Goal: Find contact information: Find contact information

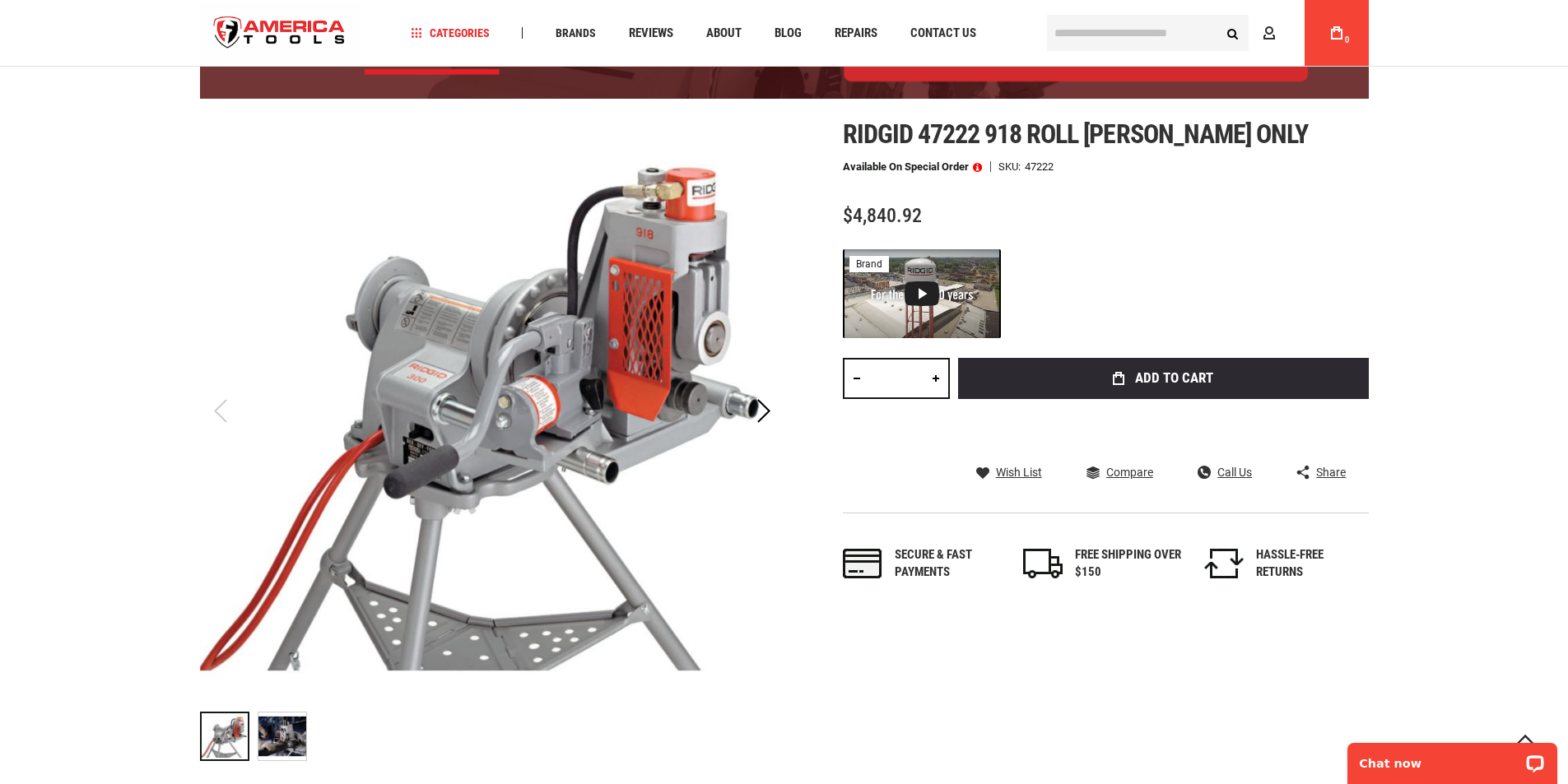
scroll to position [164, 0]
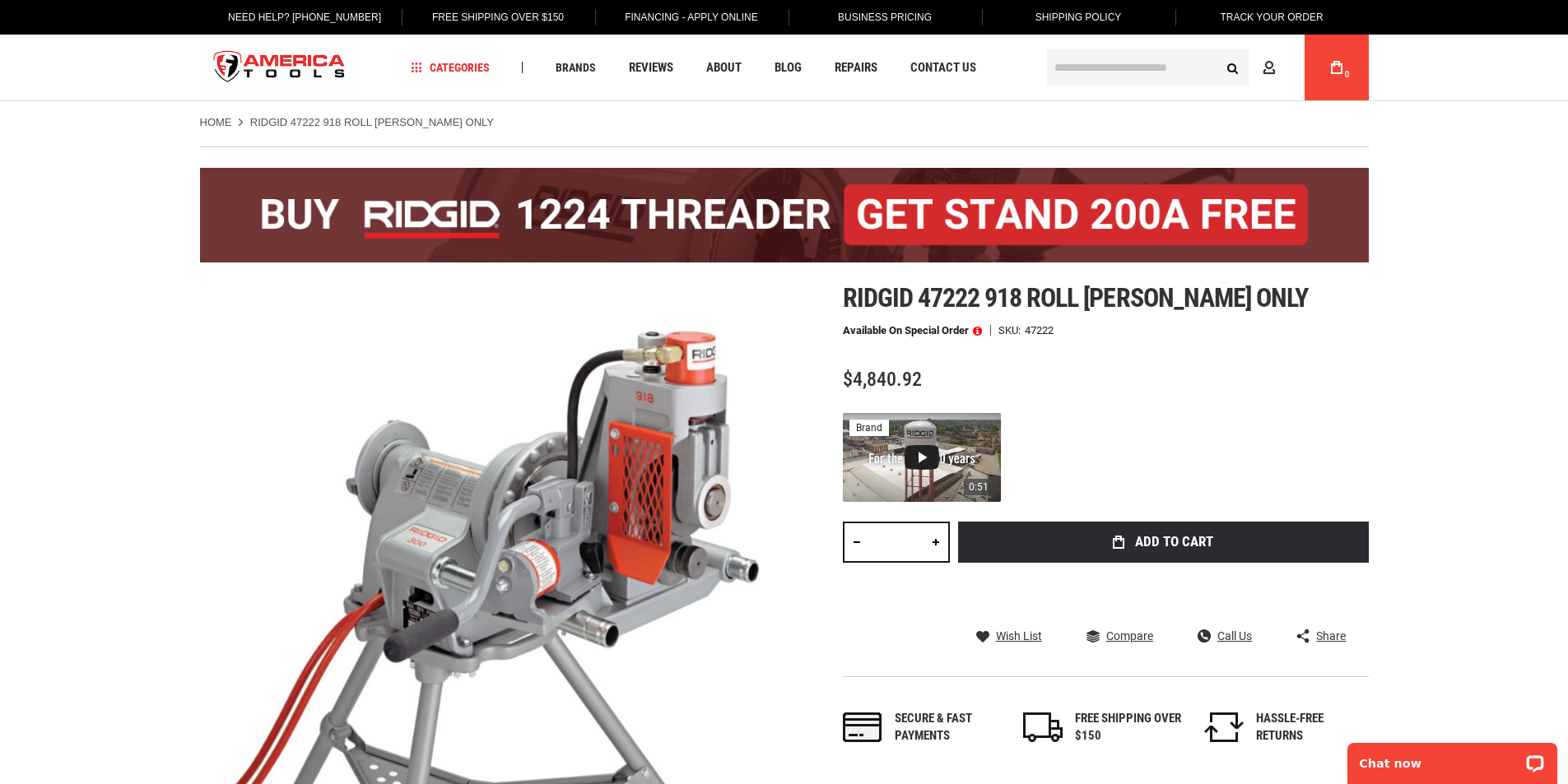
scroll to position [83, 0]
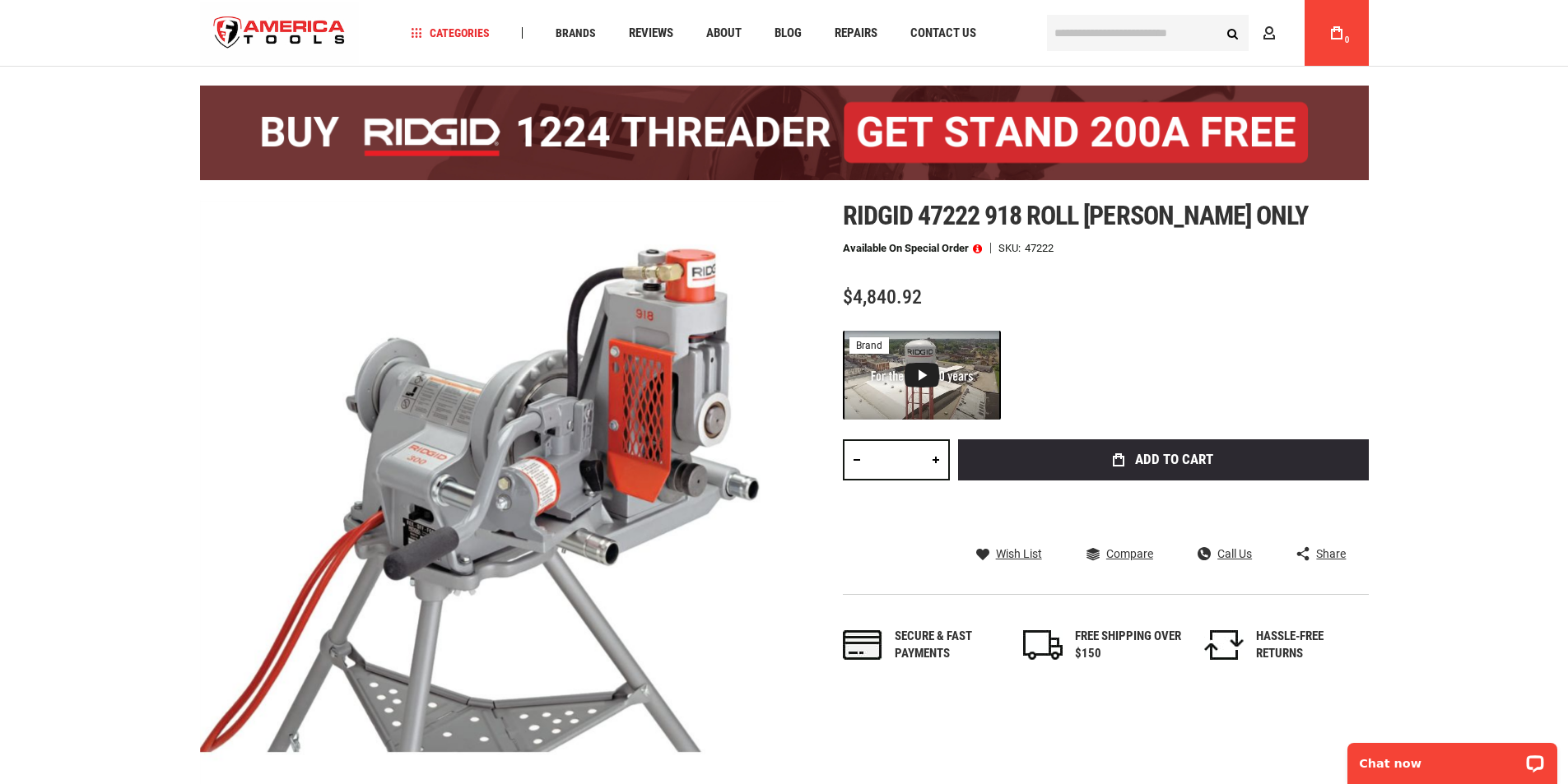
click at [978, 246] on span at bounding box center [977, 248] width 9 height 12
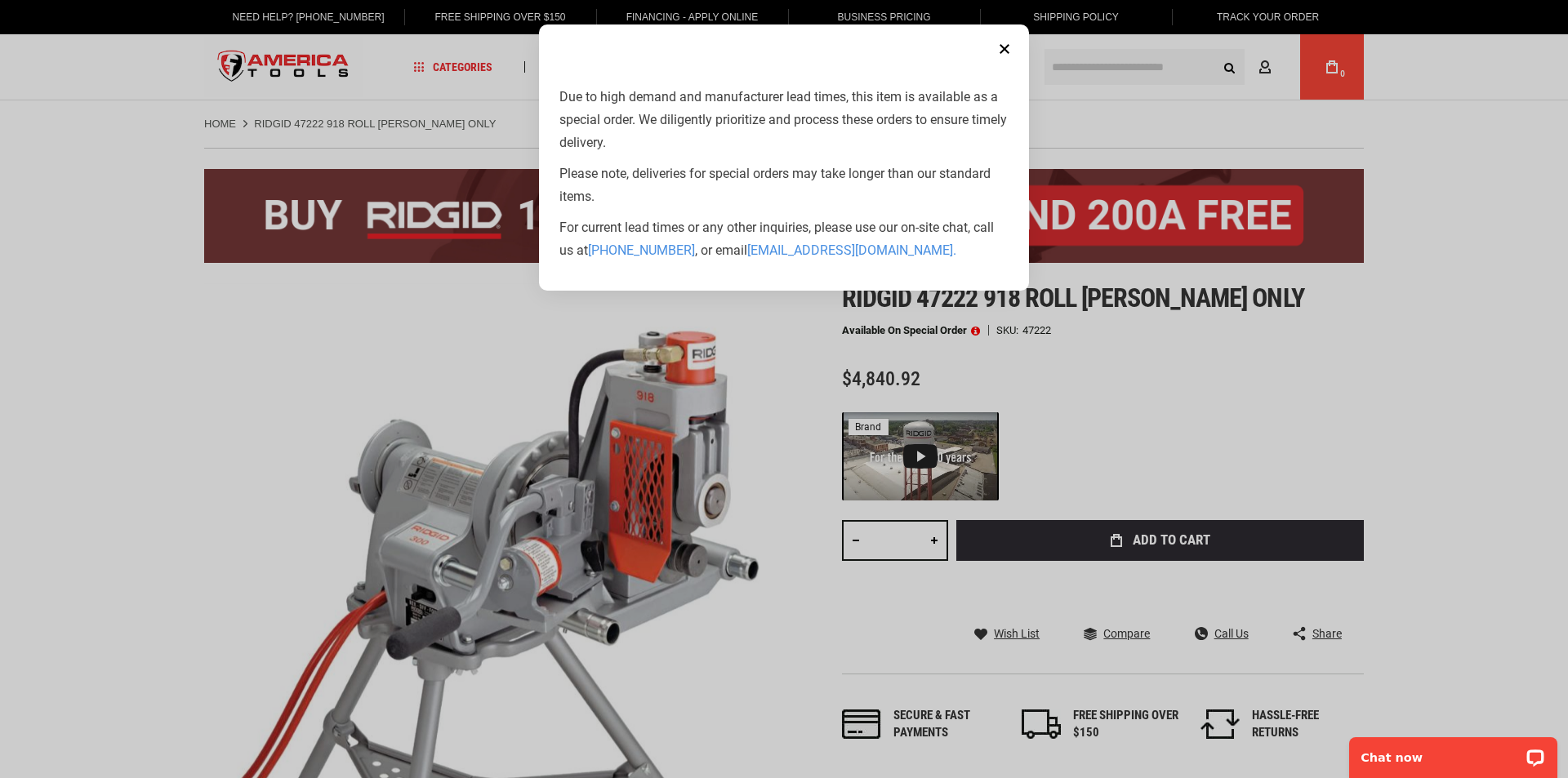
click at [833, 250] on link "[EMAIL_ADDRESS][DOMAIN_NAME] ." at bounding box center [852, 250] width 209 height 15
click at [1007, 53] on button "Close" at bounding box center [1004, 49] width 33 height 33
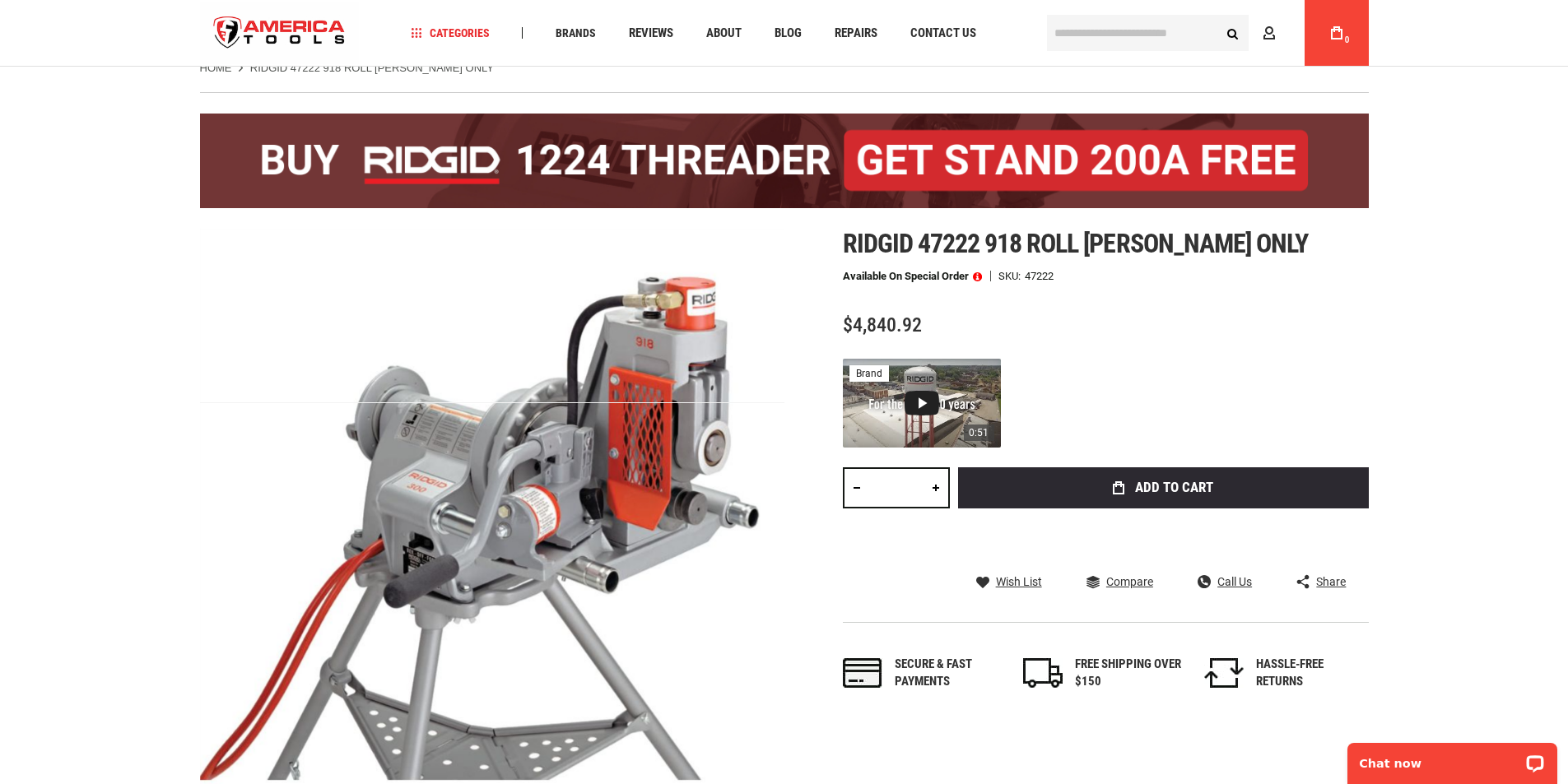
scroll to position [83, 0]
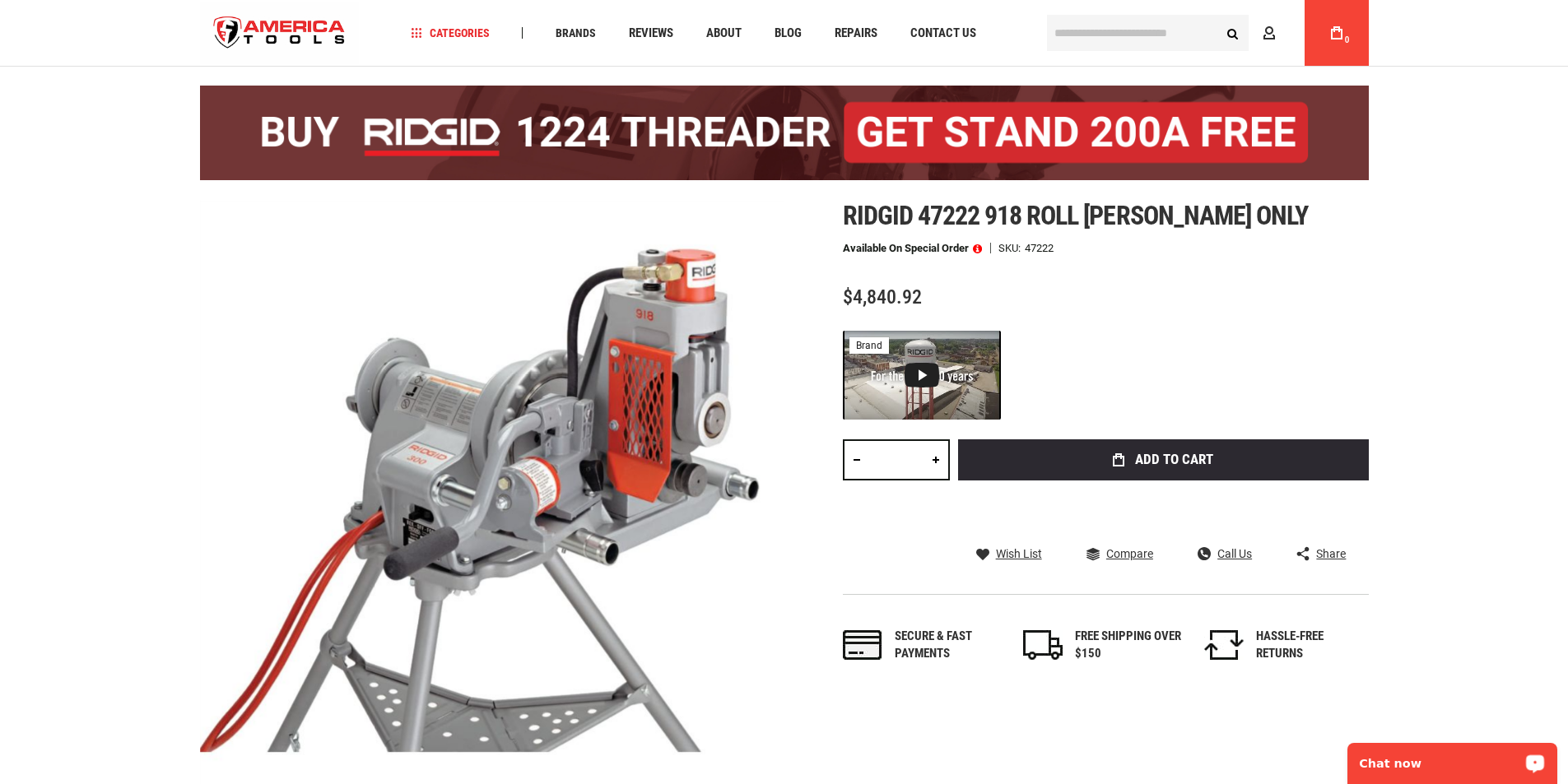
click at [1444, 753] on div "Chat now" at bounding box center [1452, 764] width 210 height 41
drag, startPoint x: 1534, startPoint y: 1, endPoint x: 110, endPoint y: 285, distance: 1452.0
